Goal: Check status: Check status

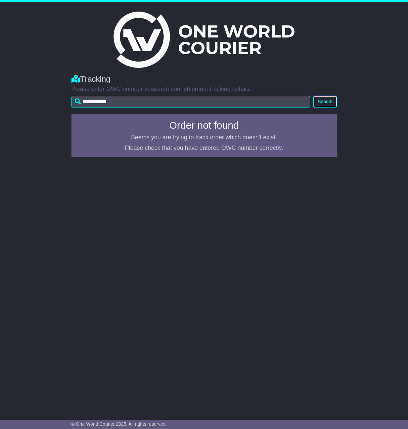
click at [328, 99] on button "Search" at bounding box center [324, 102] width 23 height 12
click at [194, 46] on img at bounding box center [203, 40] width 181 height 56
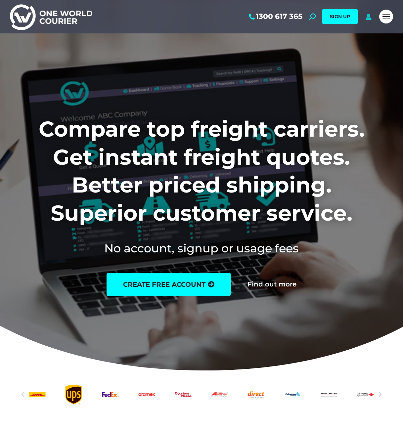
click at [369, 17] on icon at bounding box center [368, 16] width 8 height 7
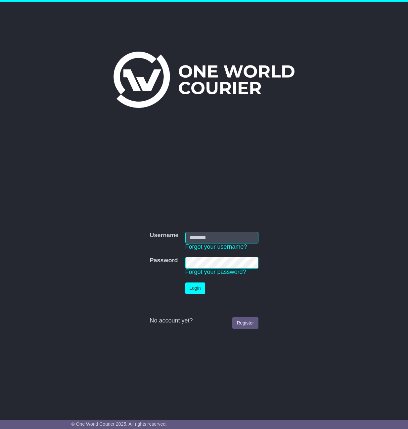
click at [205, 235] on input "Username" at bounding box center [221, 238] width 73 height 12
type input "**********"
click at [185, 283] on button "Login" at bounding box center [195, 289] width 20 height 12
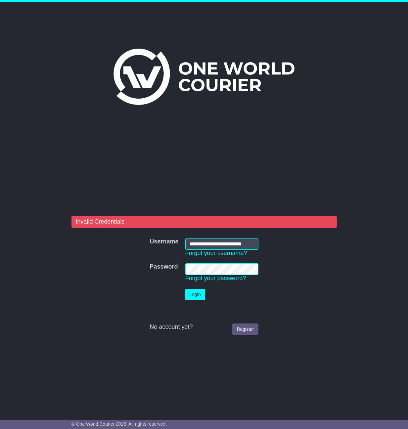
click at [185, 289] on button "Login" at bounding box center [195, 295] width 20 height 12
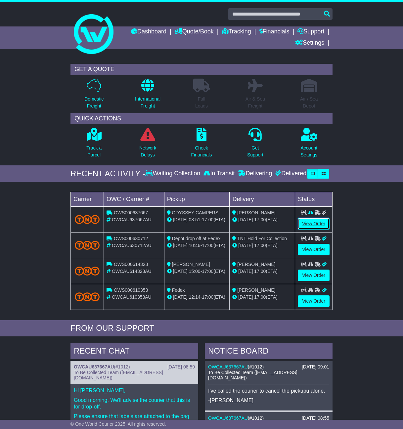
click at [310, 224] on link "View Order" at bounding box center [314, 224] width 32 height 12
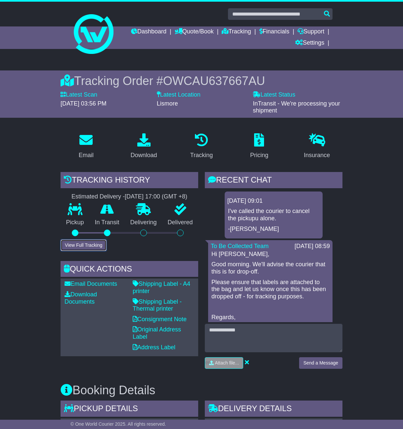
click at [90, 243] on button "View Full Tracking" at bounding box center [84, 246] width 46 height 12
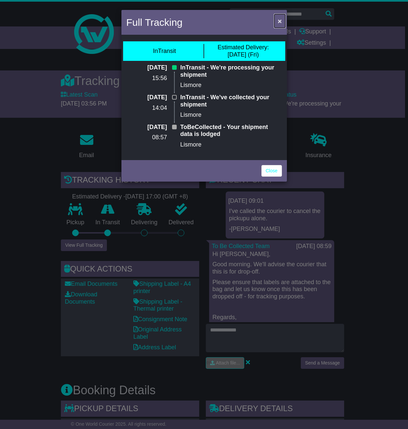
click at [276, 21] on button "×" at bounding box center [279, 21] width 11 height 14
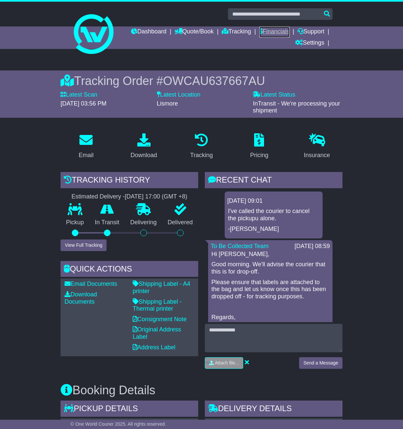
click at [264, 35] on link "Financials" at bounding box center [274, 31] width 30 height 11
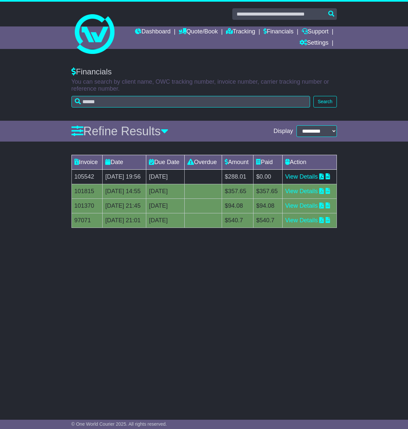
click at [166, 348] on div "**********" at bounding box center [204, 235] width 408 height 349
click at [167, 184] on td "[DATE]" at bounding box center [165, 177] width 38 height 15
click at [171, 182] on td "28th August 2025" at bounding box center [165, 177] width 38 height 15
